Goal: Information Seeking & Learning: Learn about a topic

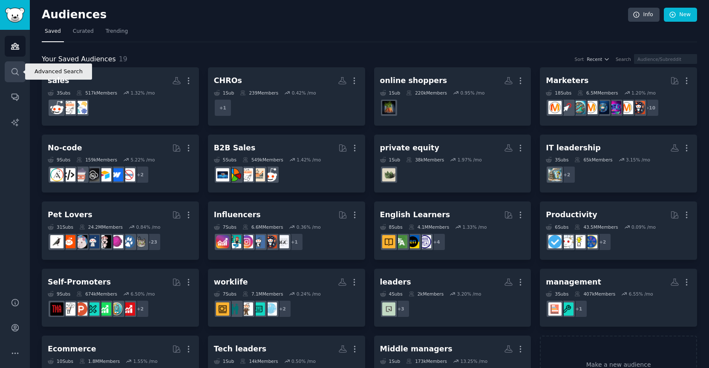
click at [16, 71] on icon "Sidebar" at bounding box center [15, 71] width 9 height 9
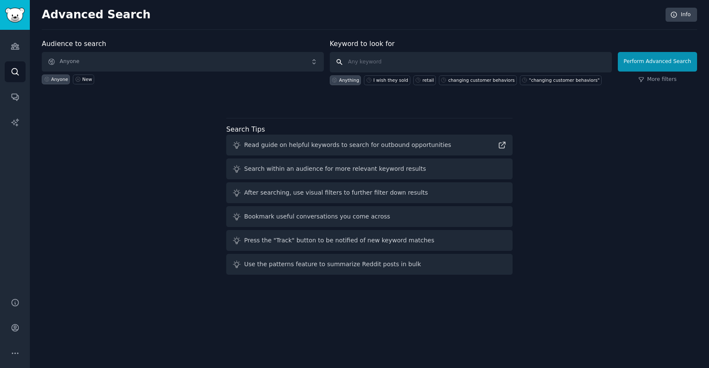
click at [365, 65] on input "text" at bounding box center [471, 62] width 282 height 20
type input "Shopify"
drag, startPoint x: 384, startPoint y: 55, endPoint x: 582, endPoint y: 68, distance: 198.3
click at [582, 68] on input "Shopify" at bounding box center [471, 62] width 282 height 20
click at [659, 61] on button "Perform Advanced Search" at bounding box center [657, 62] width 79 height 20
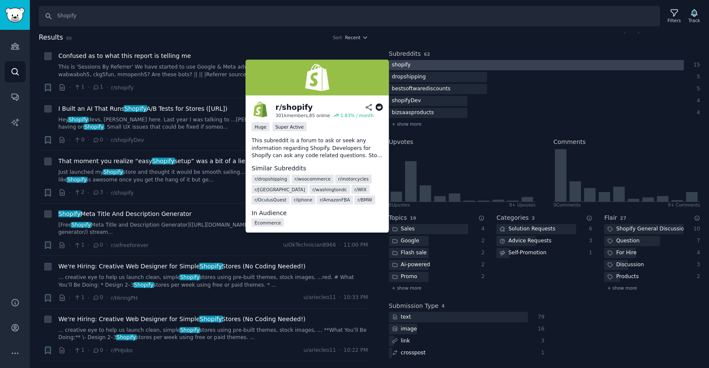
click at [431, 67] on div at bounding box center [536, 65] width 295 height 11
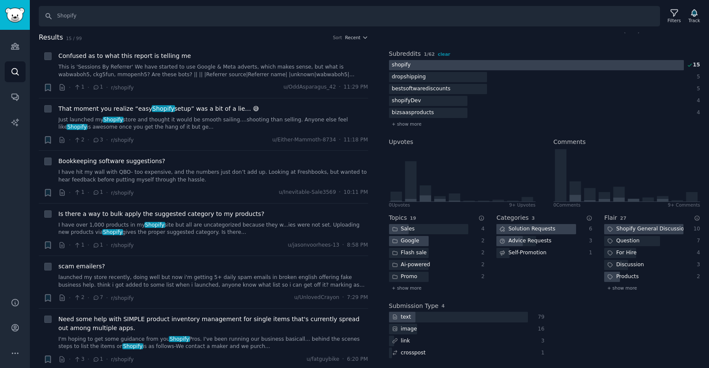
click at [551, 229] on div "Solution Requests" at bounding box center [528, 229] width 62 height 11
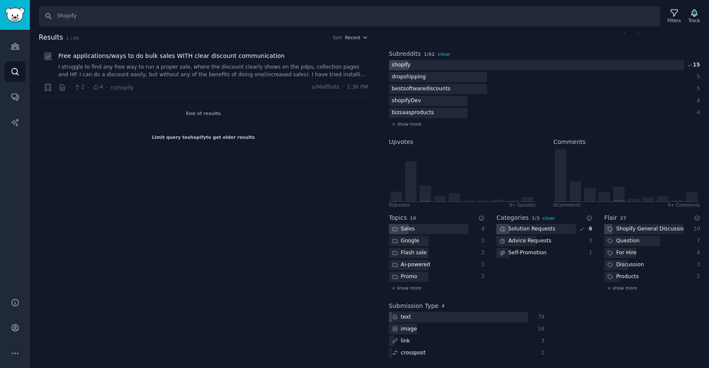
click at [307, 74] on link "I struggle to find any free way to run a proper sale, where the discount clearl…" at bounding box center [213, 71] width 310 height 15
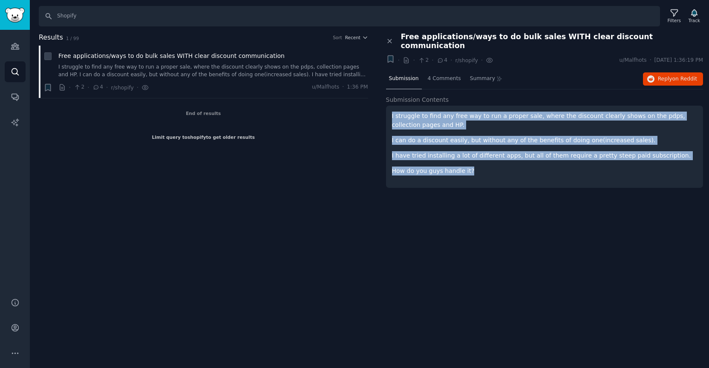
drag, startPoint x: 392, startPoint y: 107, endPoint x: 469, endPoint y: 167, distance: 97.2
click at [469, 167] on div "I struggle to find any free way to run a proper sale, where the discount clearl…" at bounding box center [545, 147] width 318 height 82
copy div "I struggle to find any free way to run a proper sale, where the discount clearl…"
